Goal: Transaction & Acquisition: Subscribe to service/newsletter

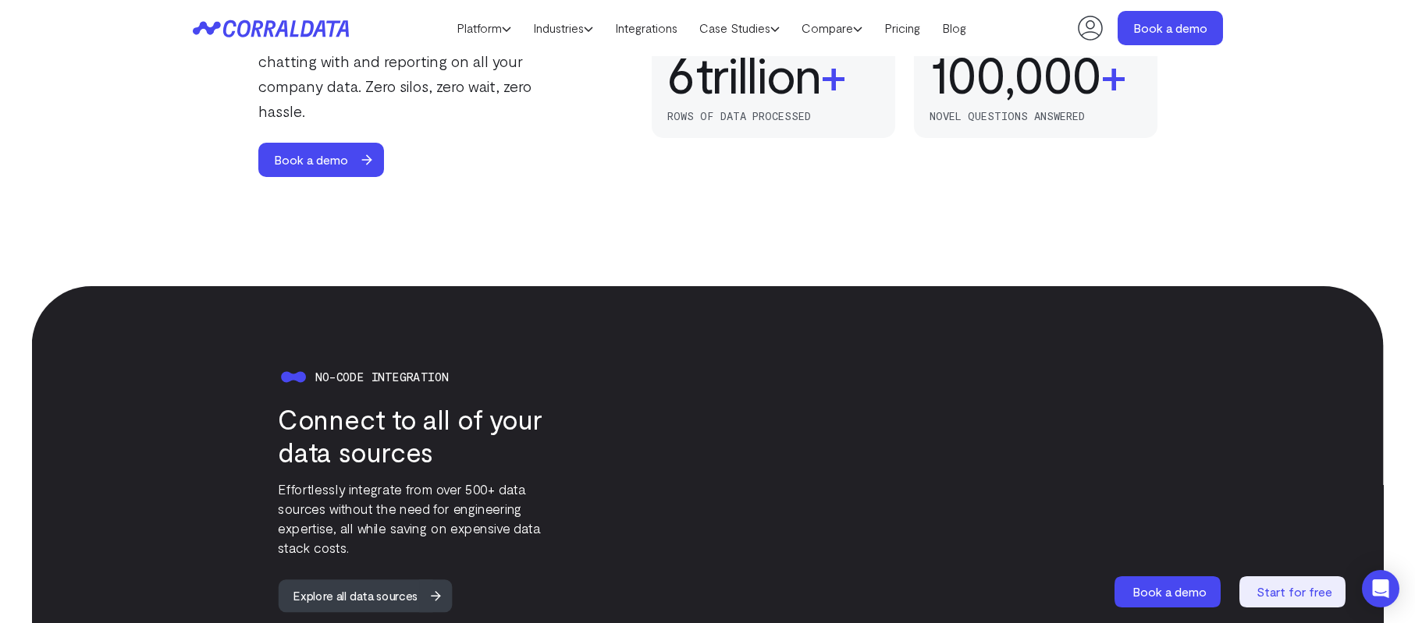
scroll to position [904, 0]
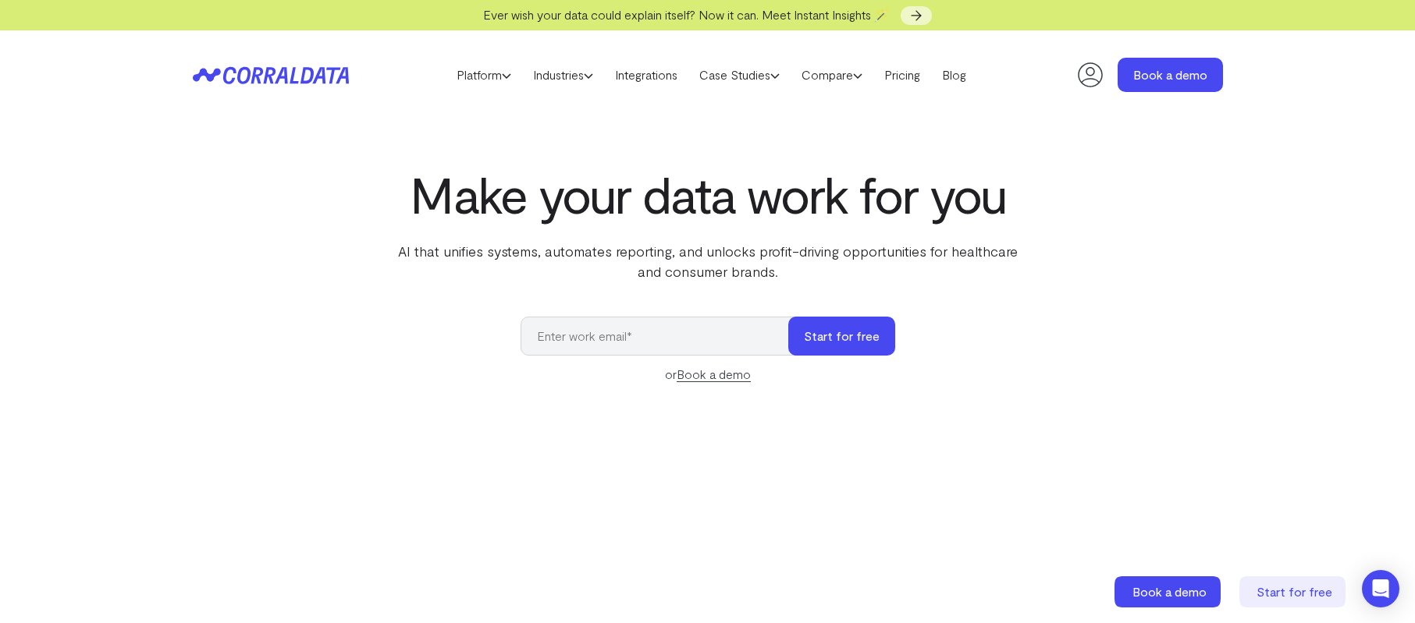
click at [1081, 314] on div "Make your data work for you AI that unifies systems, automates reporting, and u…" at bounding box center [708, 525] width 1124 height 718
click at [622, 344] on input "email" at bounding box center [661, 336] width 283 height 39
type input "jfolds@onvidahealth.org"
click at [911, 79] on link "Pricing" at bounding box center [902, 74] width 58 height 23
